Goal: Register for event/course

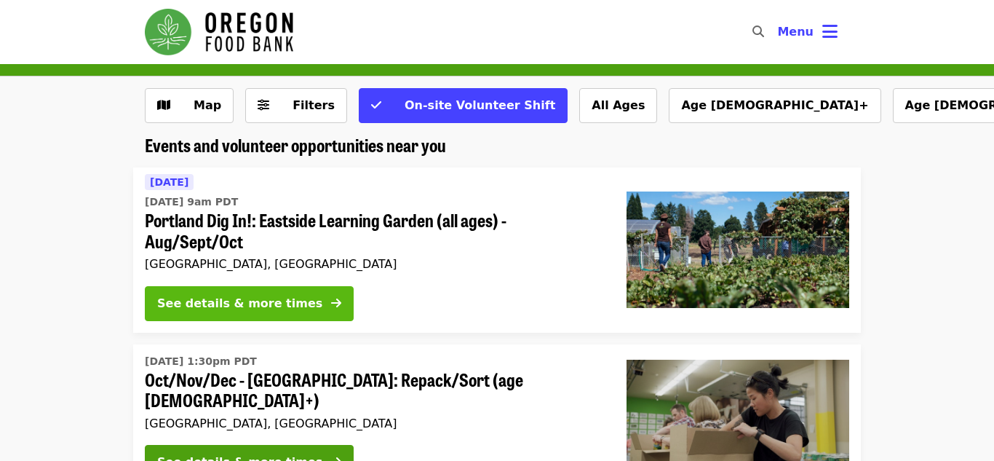
click at [281, 296] on div "See details & more times" at bounding box center [239, 303] width 165 height 17
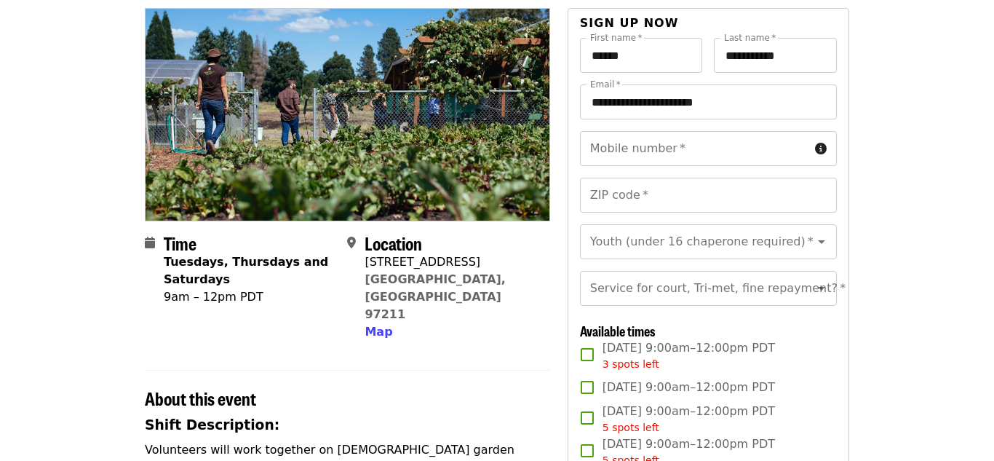
scroll to position [130, 0]
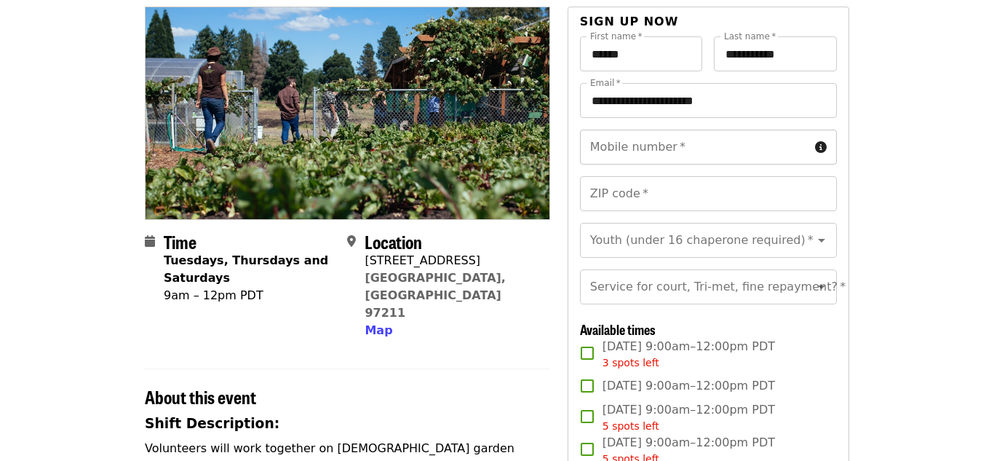
click at [769, 162] on input "Mobile number   *" at bounding box center [694, 147] width 229 height 35
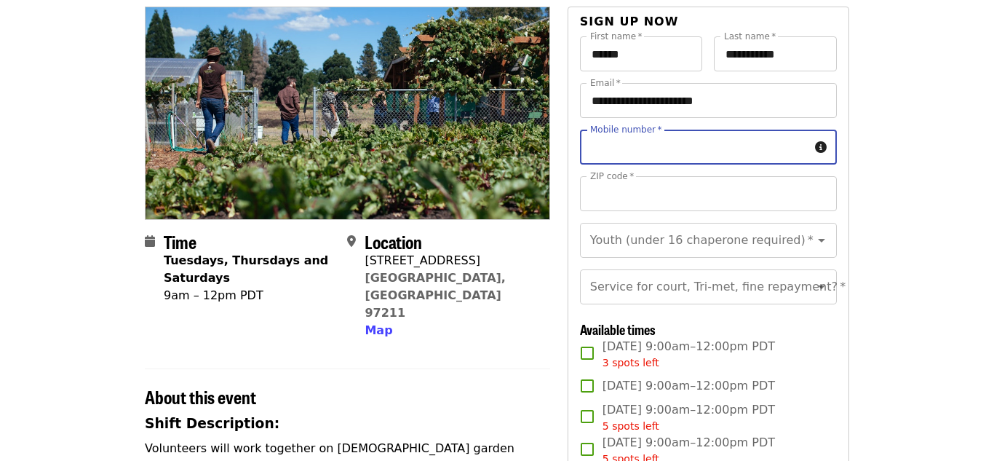
type input "**********"
type input "*****"
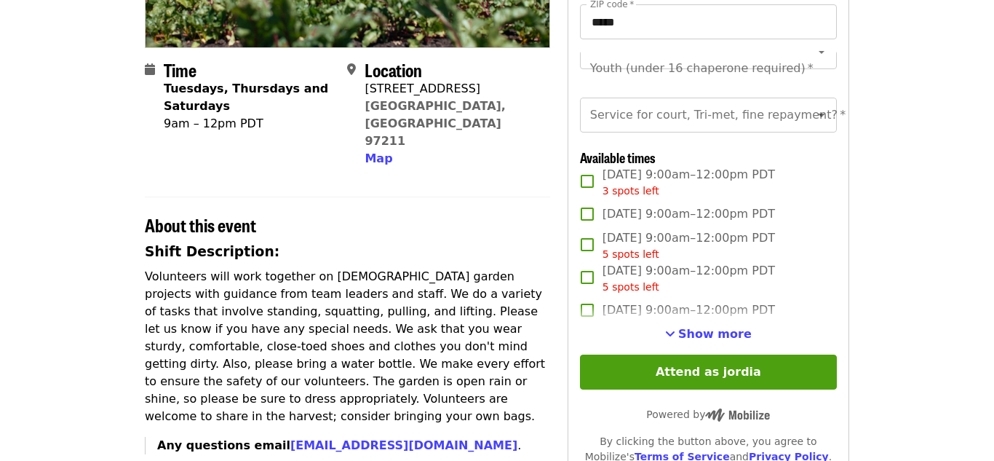
scroll to position [303, 0]
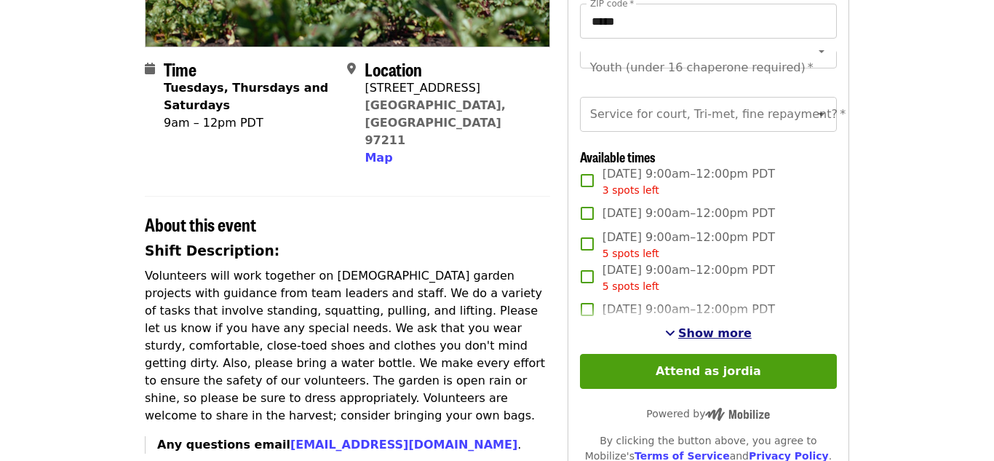
click at [726, 334] on span "Show more" at bounding box center [715, 333] width 74 height 14
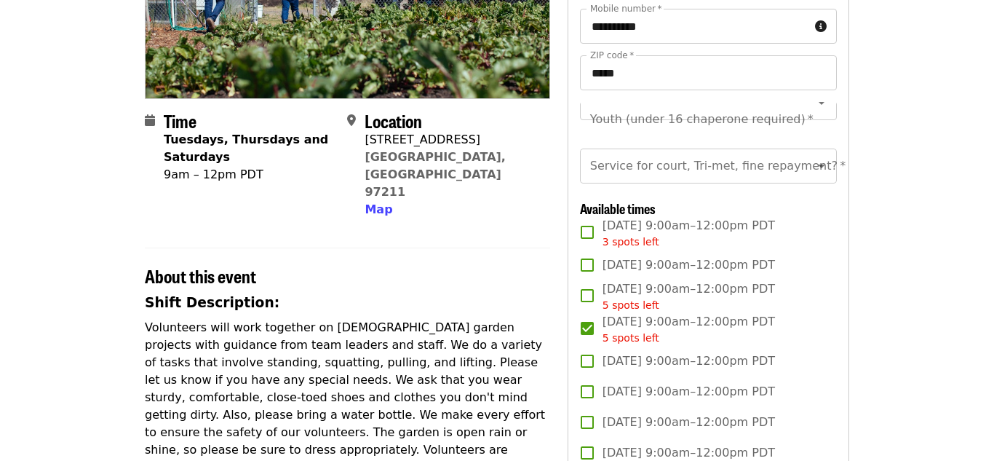
scroll to position [254, 0]
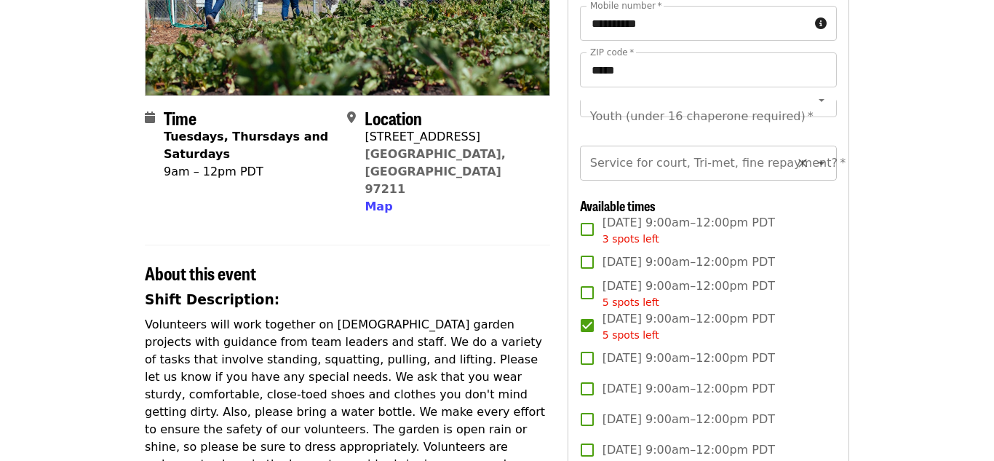
click at [744, 158] on div "Service for court, Tri-met, fine repayment?   * Service for court, Tri-met, fin…" at bounding box center [708, 163] width 257 height 35
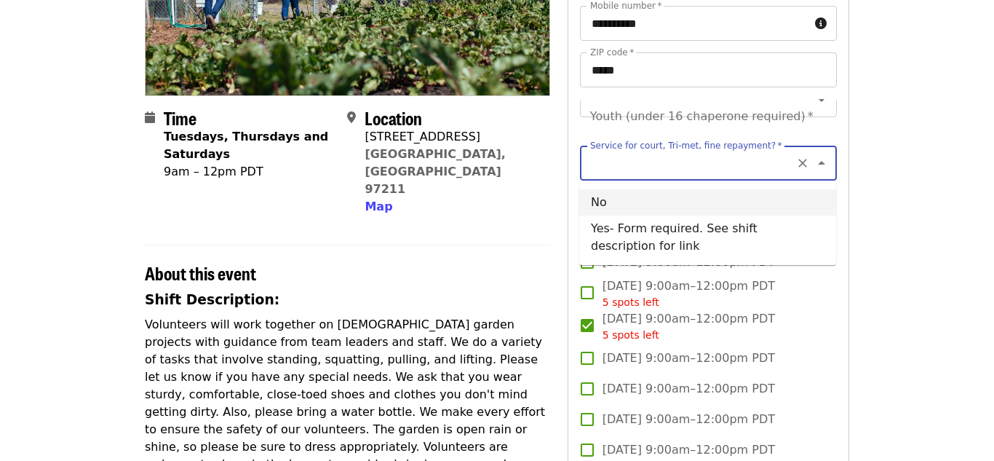
click at [725, 207] on li "No" at bounding box center [707, 202] width 257 height 26
type input "**"
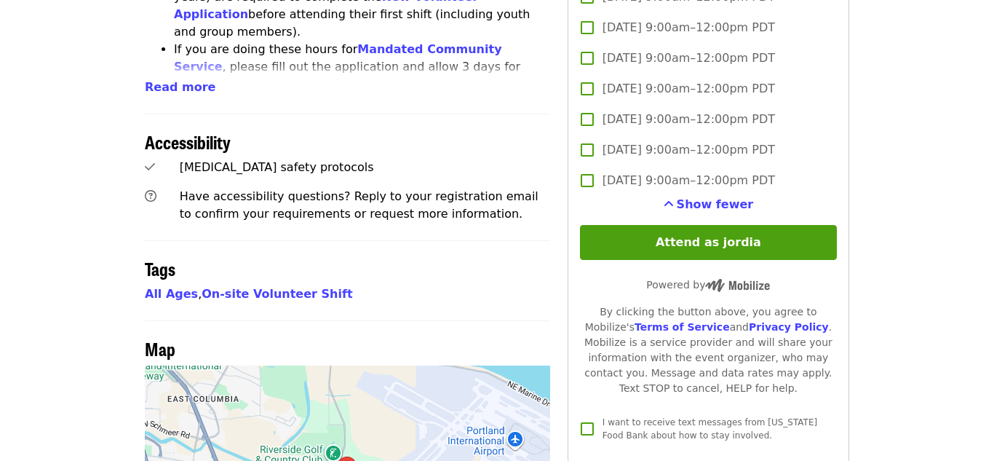
scroll to position [830, 0]
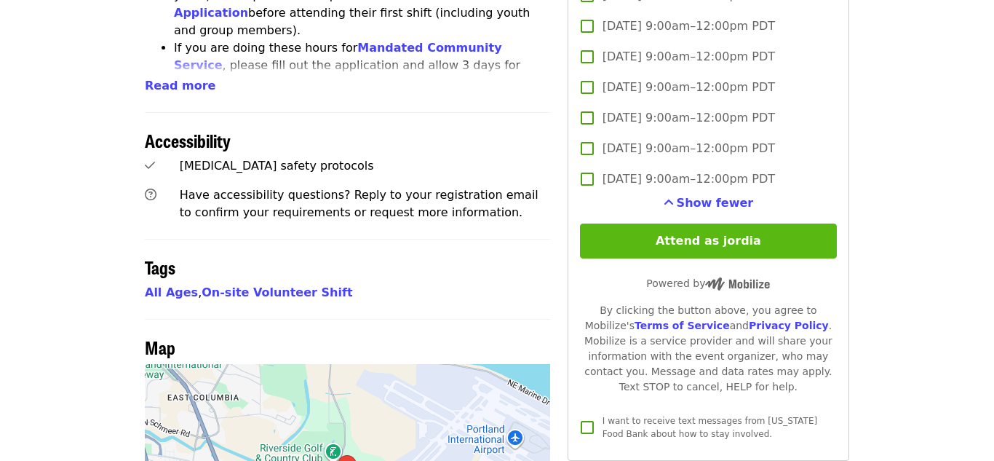
click at [624, 231] on button "Attend as jordia" at bounding box center [708, 240] width 257 height 35
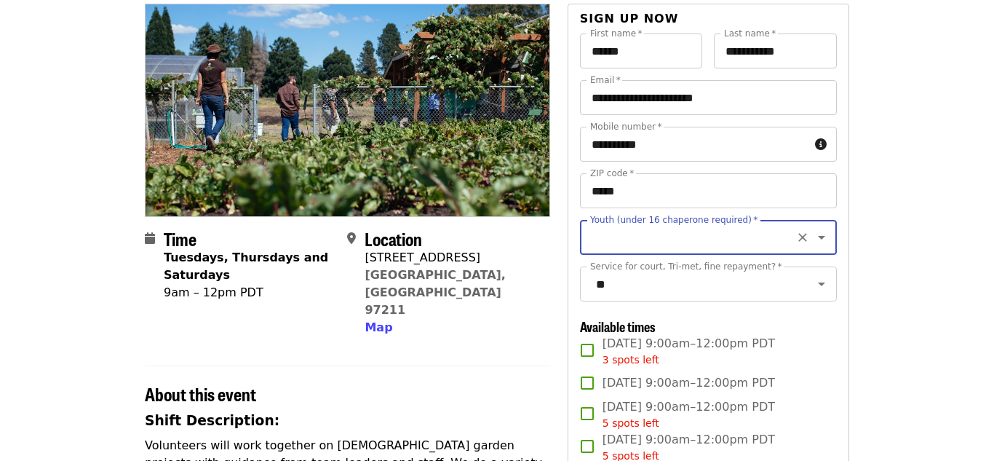
scroll to position [124, 0]
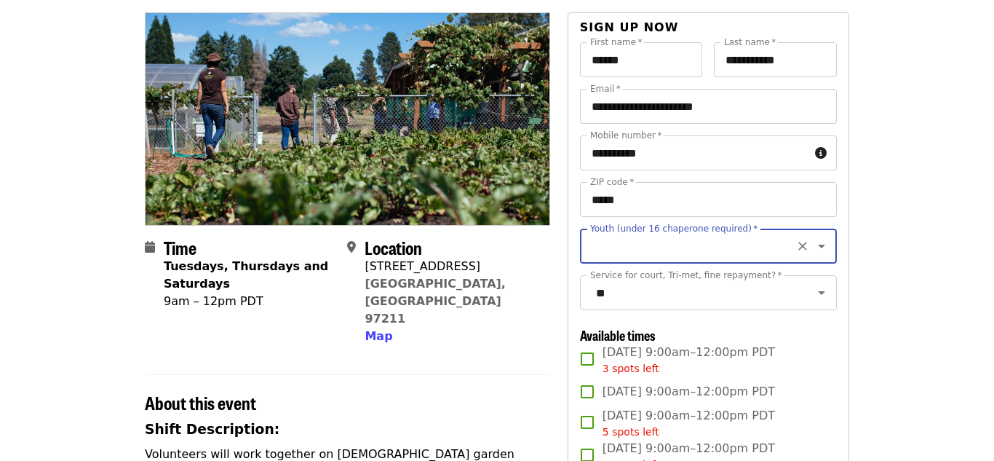
click at [646, 245] on input "Youth (under 16 chaperone required)   *" at bounding box center [691, 246] width 198 height 28
click at [613, 279] on li "16 and older" at bounding box center [707, 285] width 257 height 26
type input "**********"
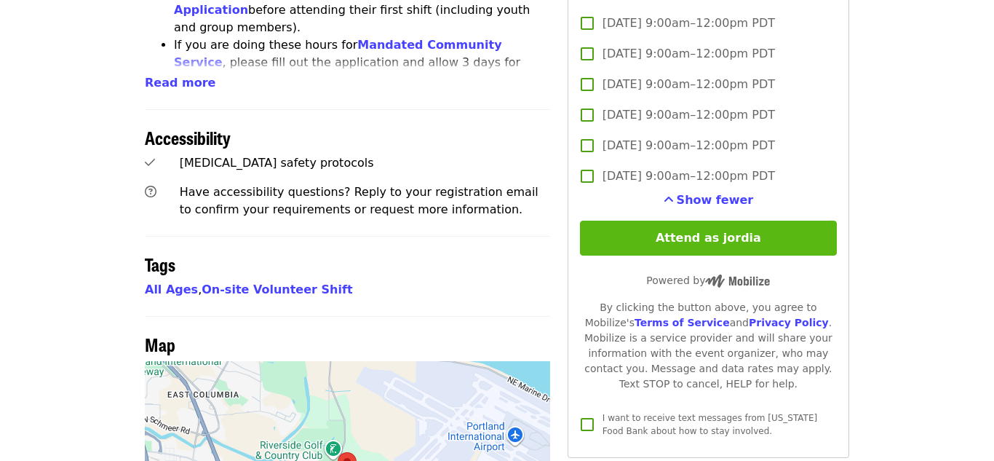
scroll to position [836, 0]
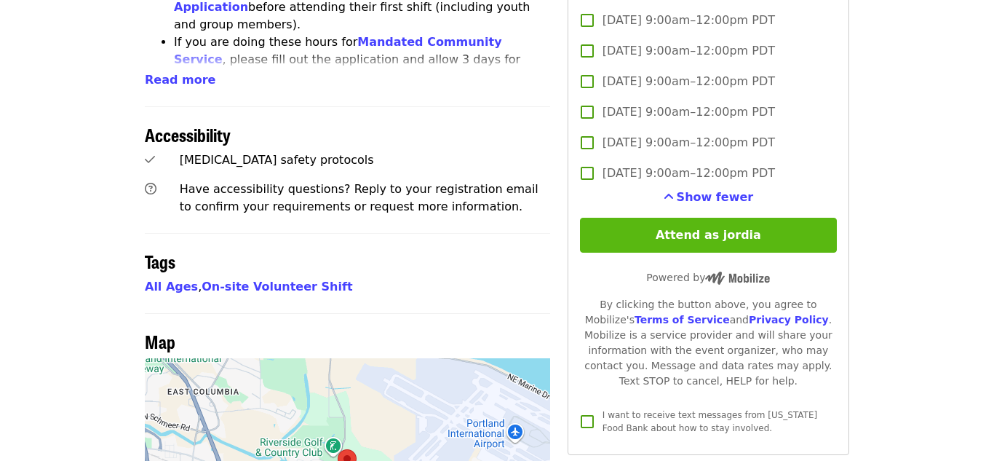
click at [675, 245] on button "Attend as jordia" at bounding box center [708, 235] width 257 height 35
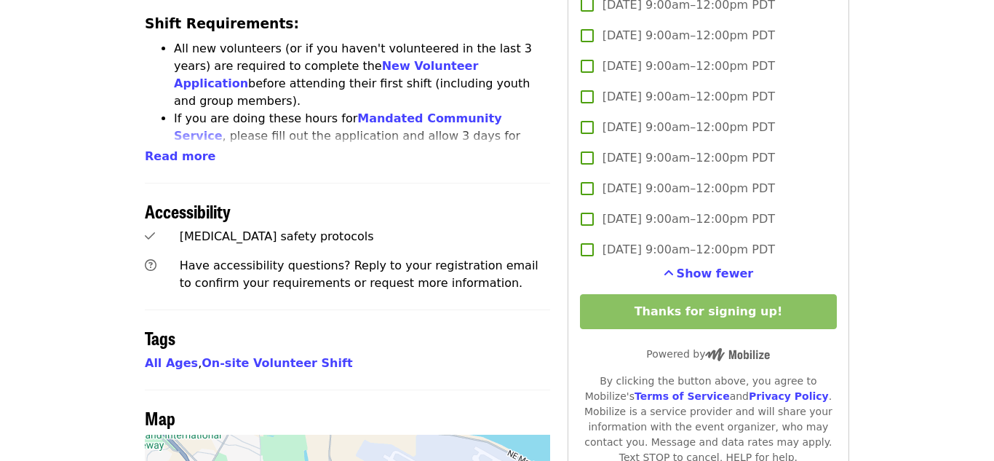
scroll to position [0, 0]
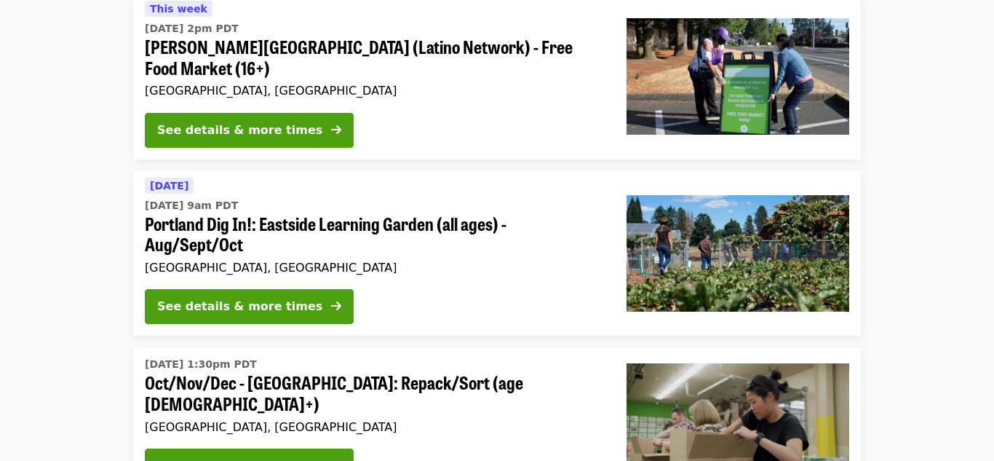
scroll to position [174, 0]
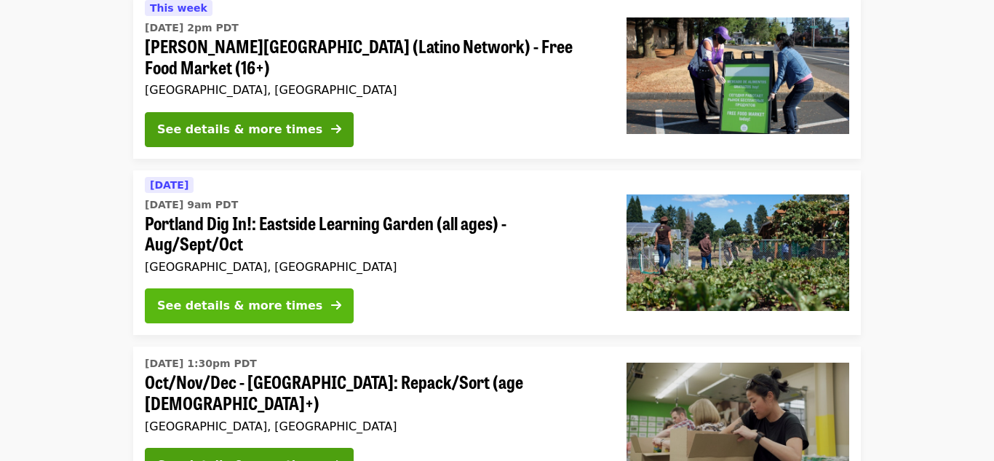
click at [250, 301] on div "See details & more times" at bounding box center [239, 305] width 165 height 17
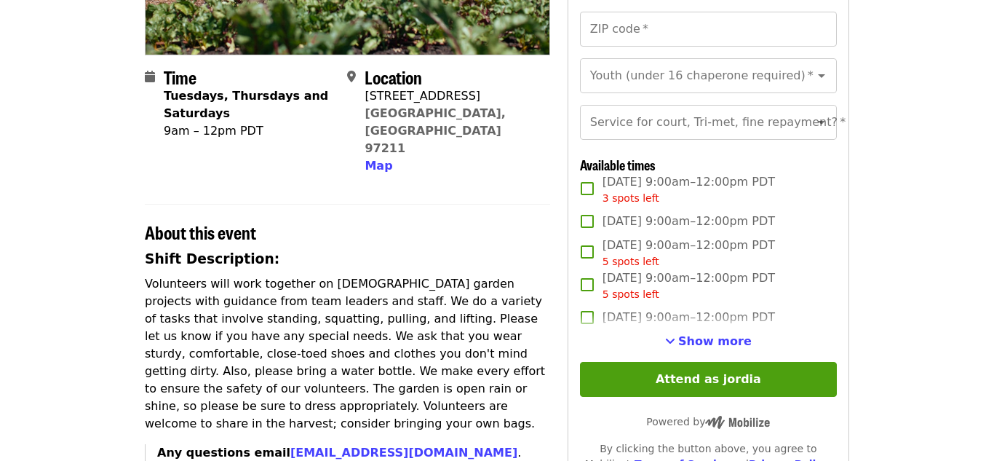
scroll to position [301, 0]
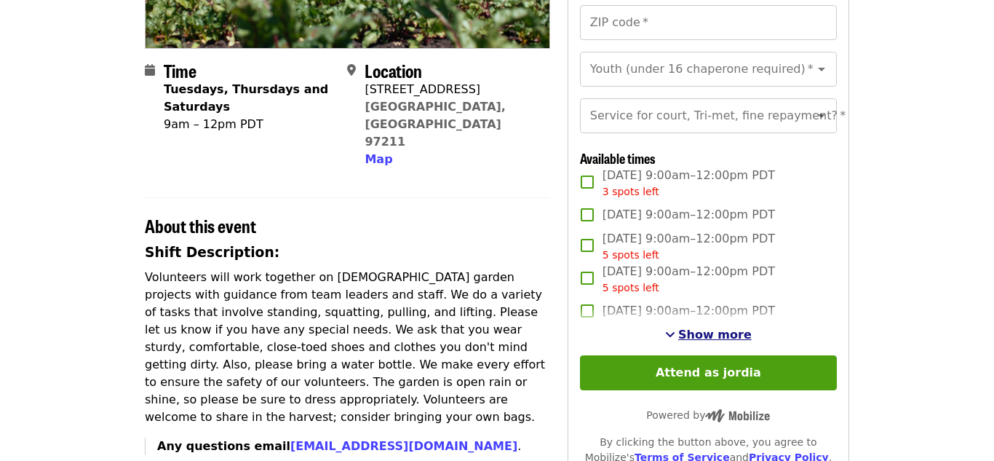
click at [688, 327] on span "Show more" at bounding box center [715, 334] width 74 height 14
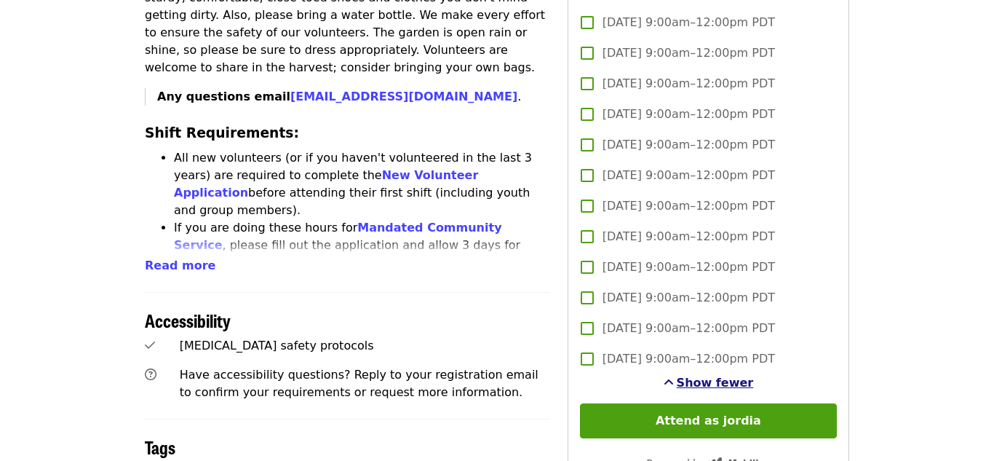
scroll to position [0, 0]
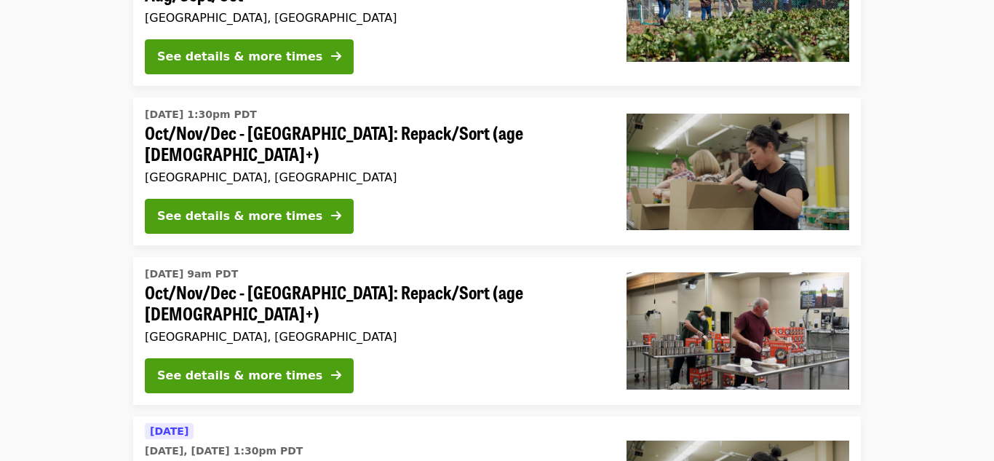
scroll to position [428, 0]
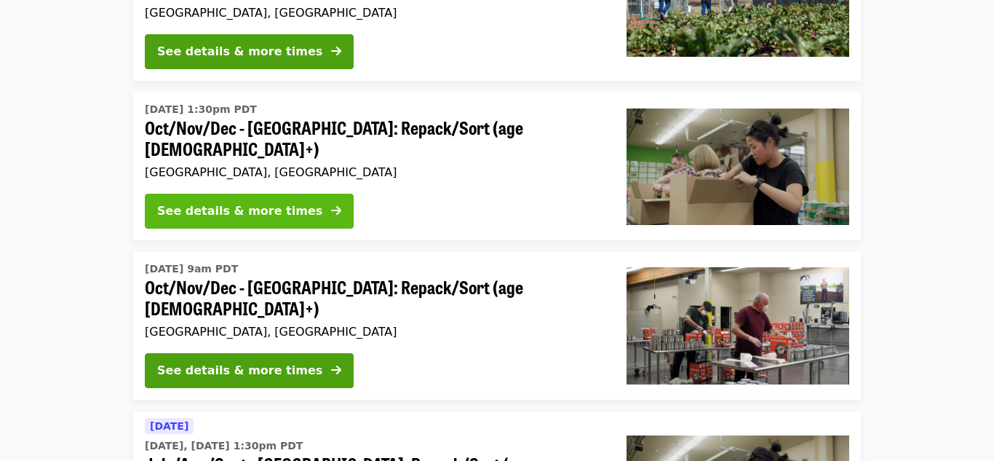
click at [243, 194] on button "See details & more times" at bounding box center [249, 211] width 209 height 35
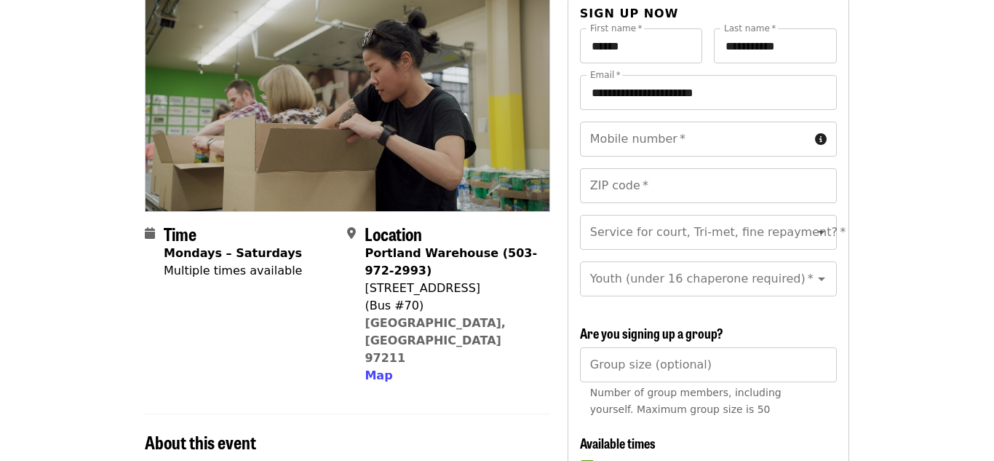
scroll to position [167, 0]
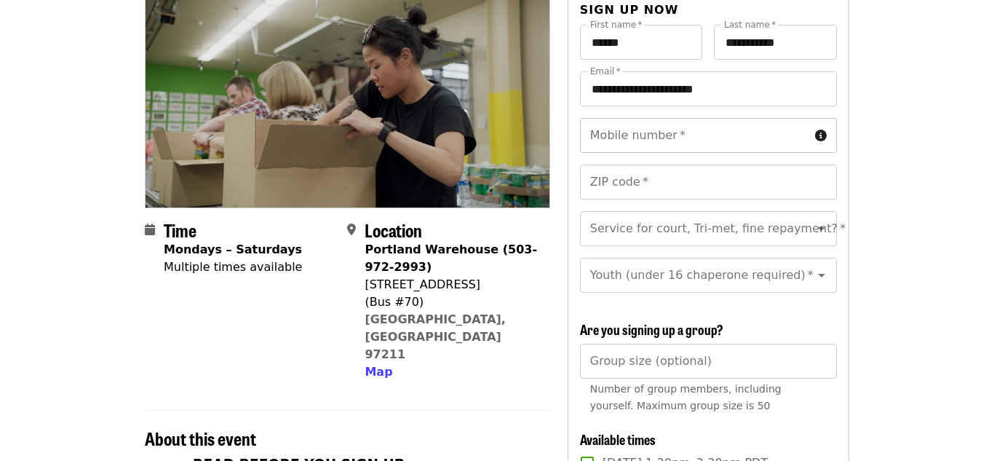
click at [687, 118] on input "Mobile number   *" at bounding box center [694, 135] width 229 height 35
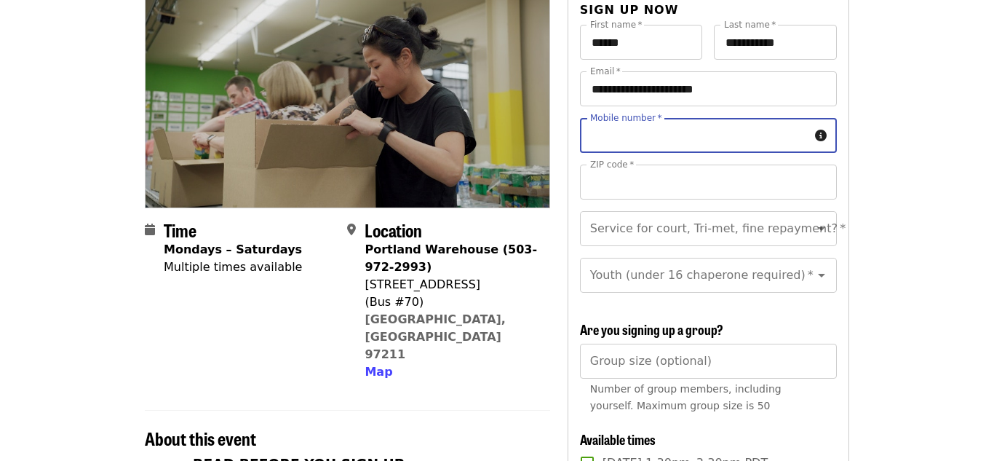
type input "**********"
type input "*****"
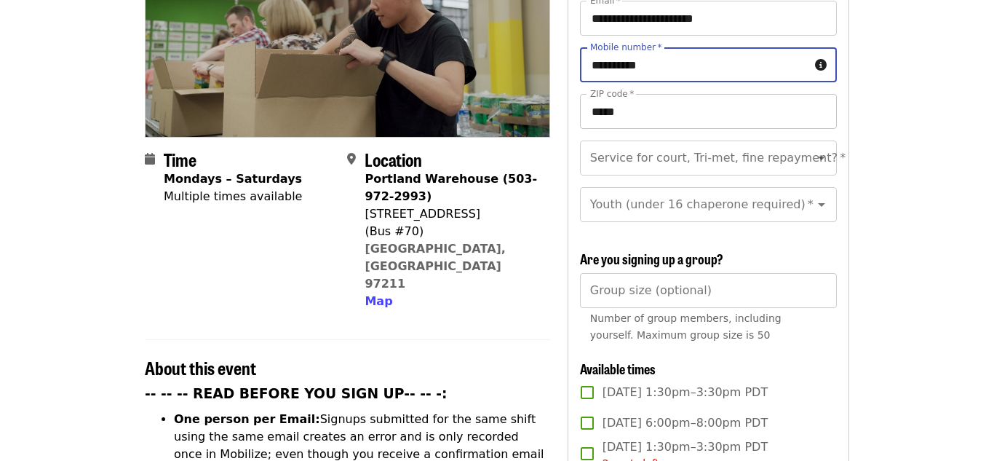
scroll to position [239, 0]
click at [822, 156] on icon "Open" at bounding box center [821, 158] width 7 height 4
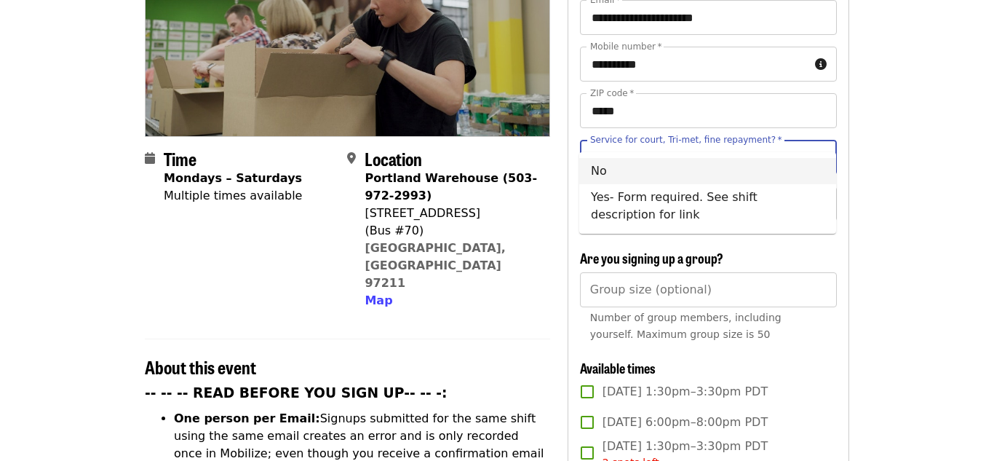
click at [787, 175] on li "No" at bounding box center [707, 171] width 257 height 26
type input "**"
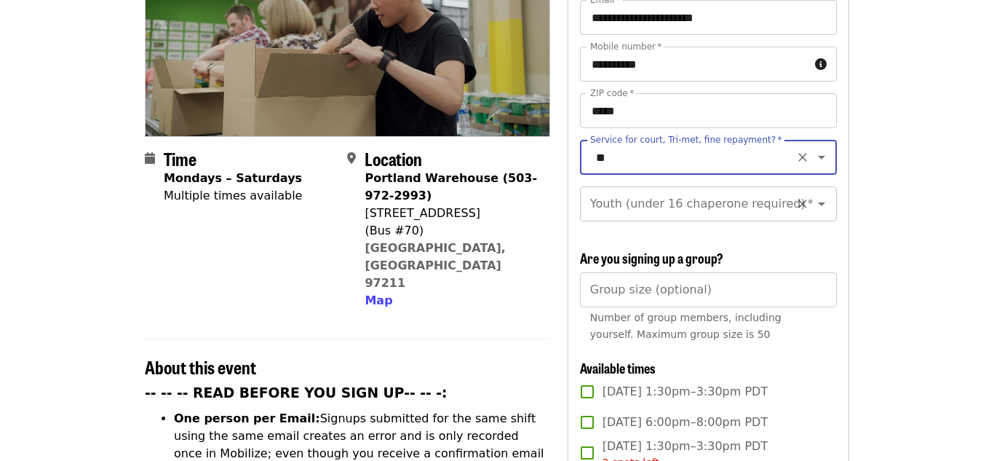
click at [819, 195] on icon "Open" at bounding box center [821, 203] width 17 height 17
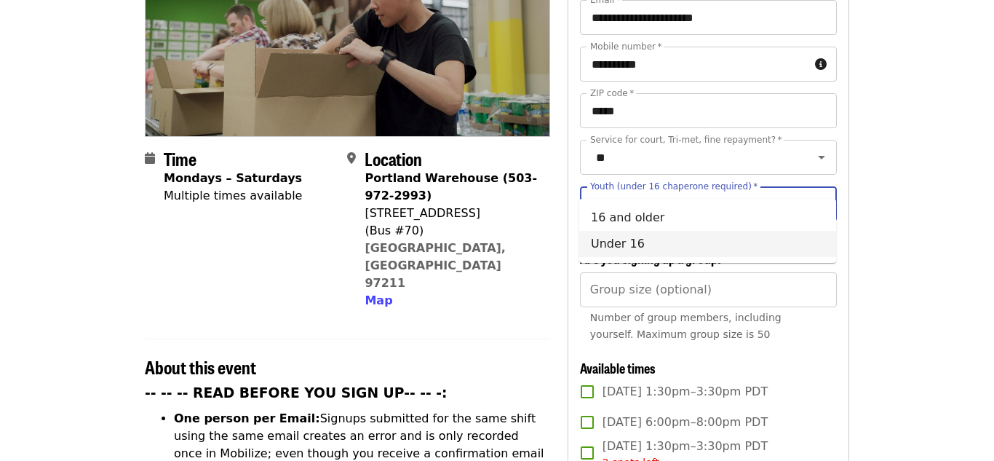
click at [755, 245] on li "Under 16" at bounding box center [707, 244] width 257 height 26
type input "********"
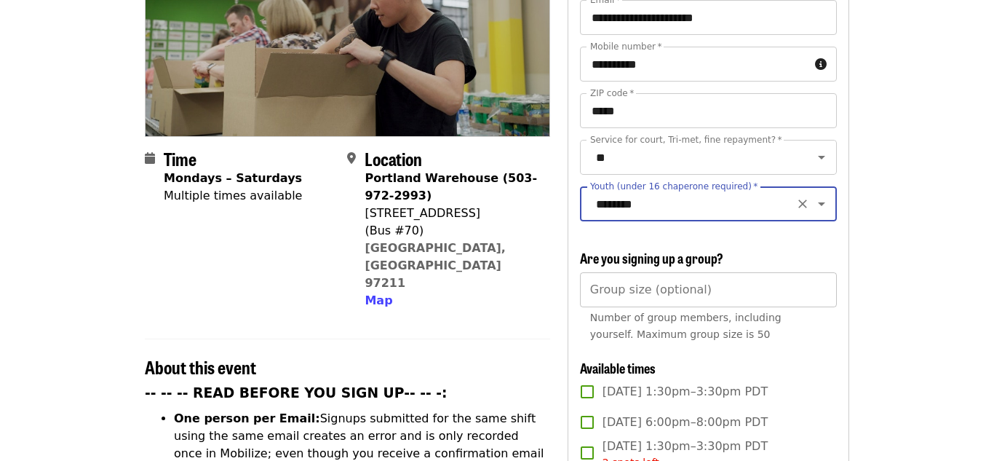
click at [744, 272] on input "Group size (optional)" at bounding box center [708, 289] width 257 height 35
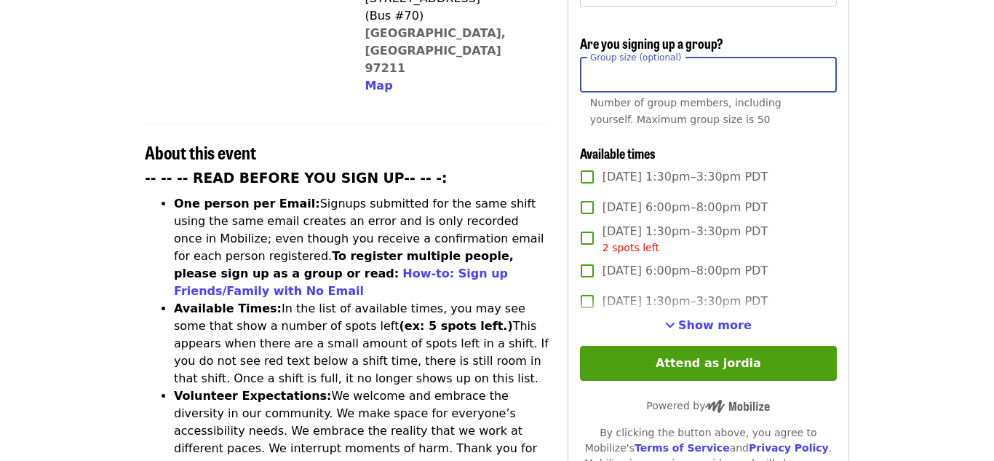
scroll to position [456, 0]
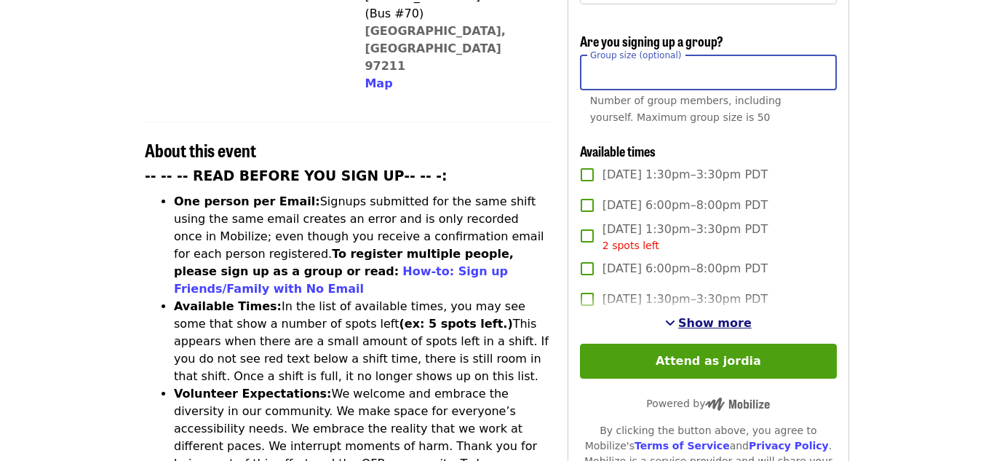
type input "**"
click at [675, 317] on span "See more timeslots" at bounding box center [670, 323] width 10 height 12
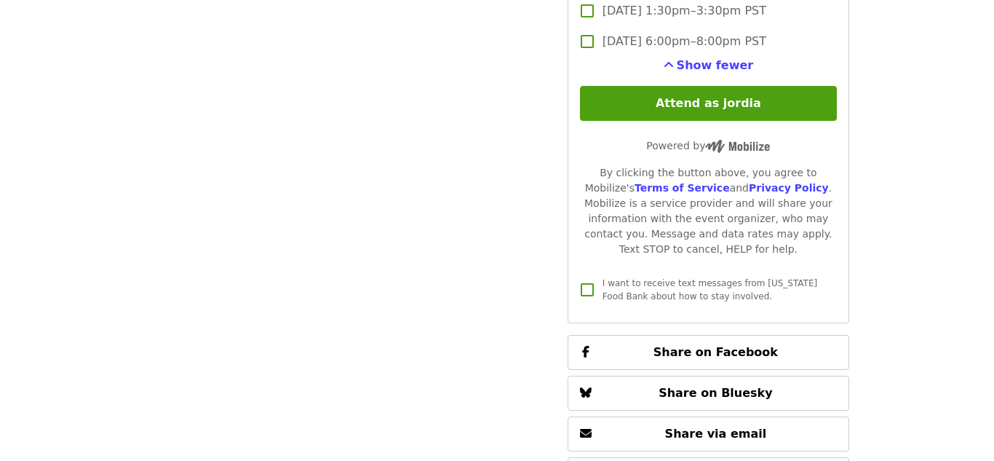
scroll to position [3875, 0]
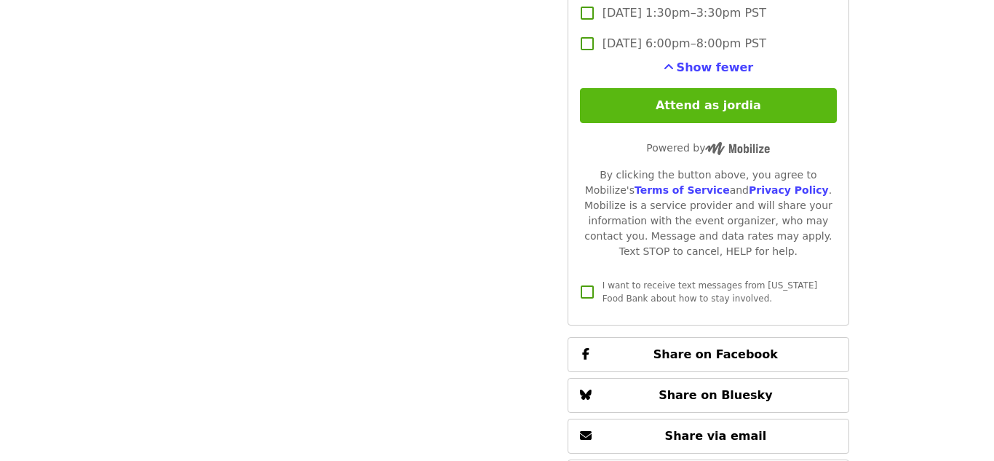
click at [714, 88] on button "Attend as jordia" at bounding box center [708, 105] width 257 height 35
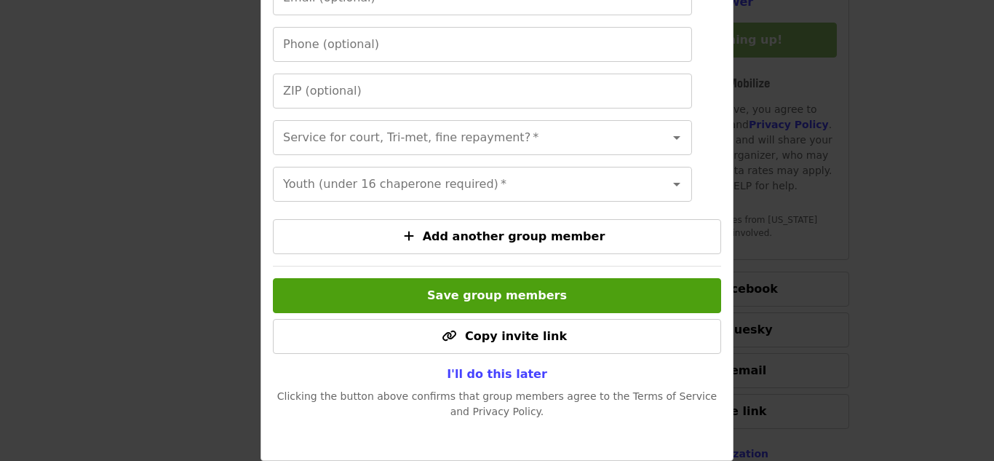
scroll to position [3942, 0]
click at [468, 370] on span "I'll do this later" at bounding box center [497, 374] width 100 height 14
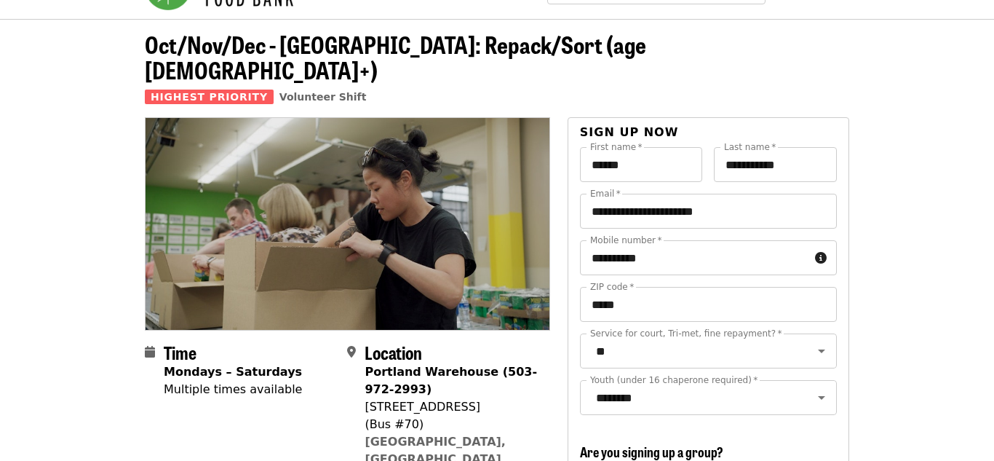
scroll to position [43, 0]
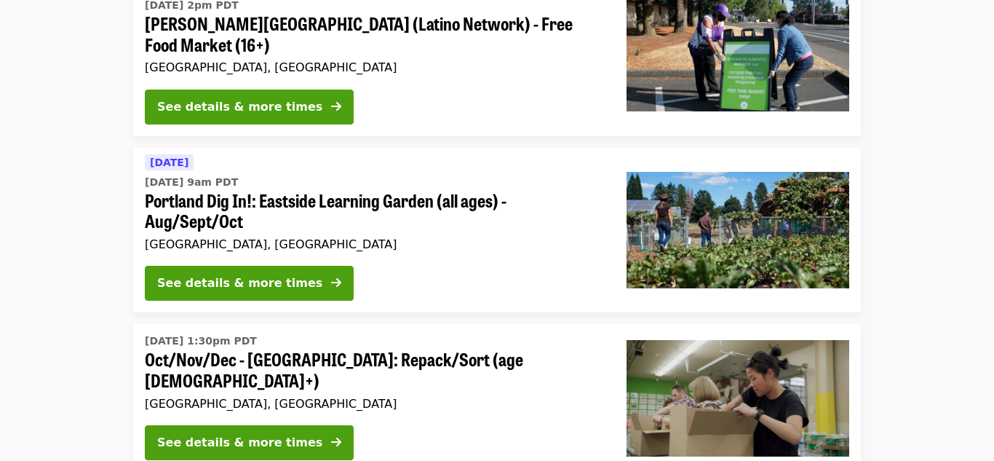
scroll to position [218, 0]
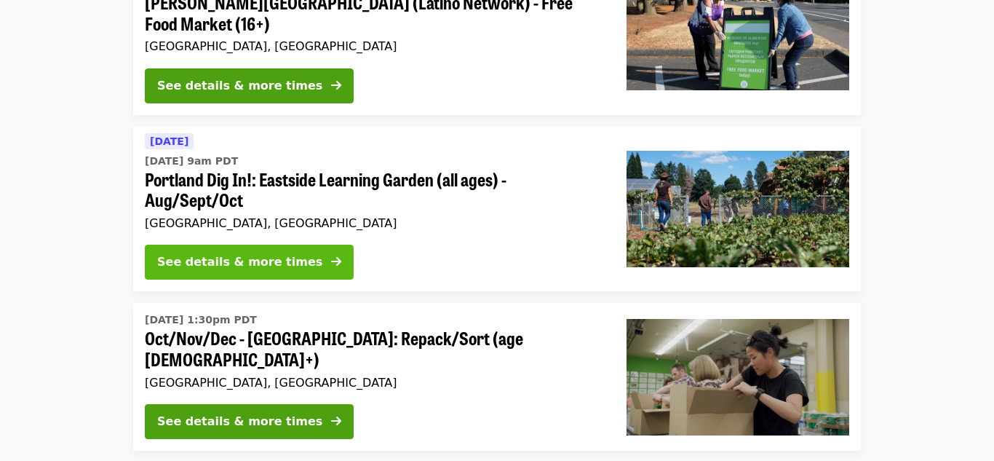
click at [236, 250] on button "See details & more times" at bounding box center [249, 262] width 209 height 35
